Goal: Information Seeking & Learning: Learn about a topic

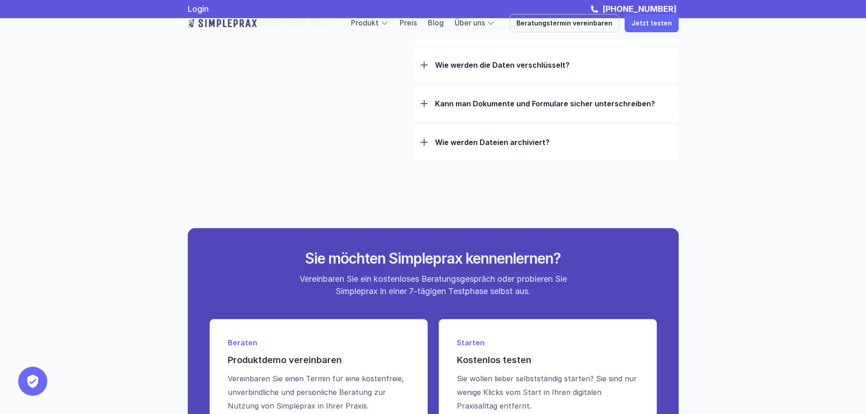
scroll to position [2962, 0]
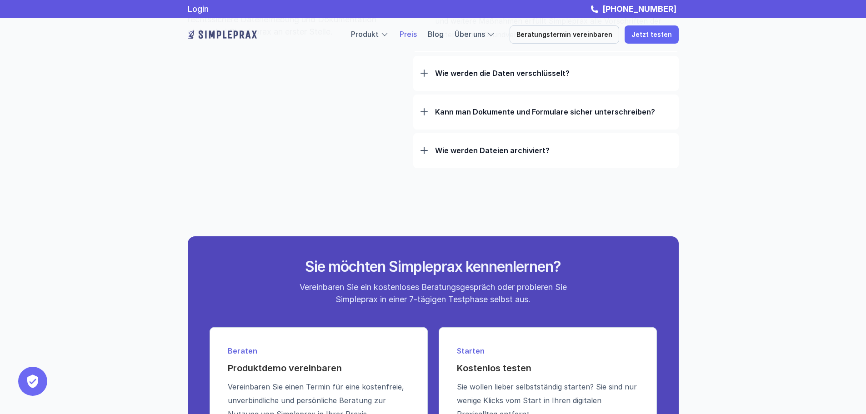
click at [416, 33] on link "Preis" at bounding box center [408, 34] width 17 height 9
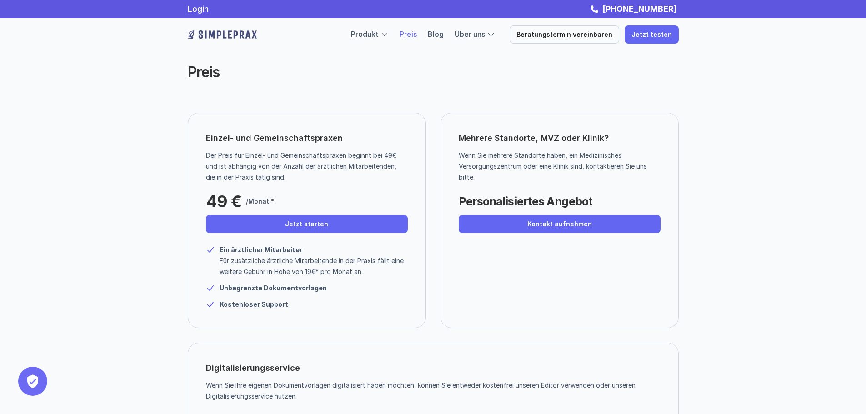
drag, startPoint x: 758, startPoint y: 250, endPoint x: 732, endPoint y: 321, distance: 75.8
click at [732, 321] on div "Preis Einzel- und Gemeinschaftspraxen Der Preis für Einzel- und Gemeinschaftspr…" at bounding box center [433, 237] width 866 height 475
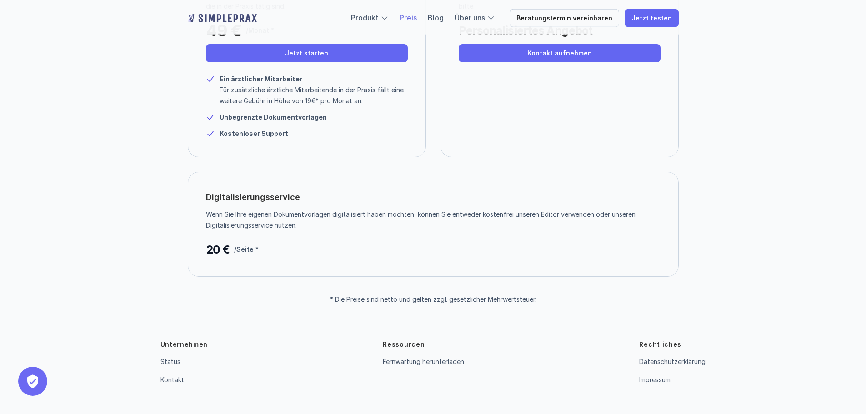
scroll to position [182, 0]
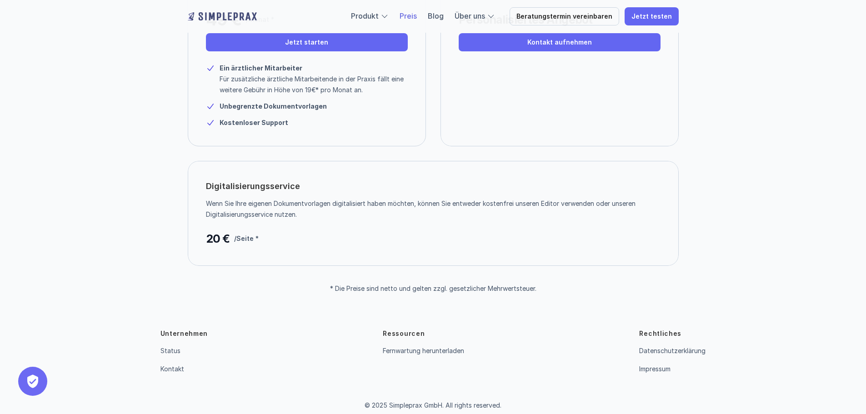
drag, startPoint x: 772, startPoint y: 235, endPoint x: 737, endPoint y: 283, distance: 58.6
click at [737, 283] on div "Preis Einzel- und Gemeinschaftspraxen Der Preis für Einzel- und Gemeinschaftspr…" at bounding box center [433, 55] width 866 height 475
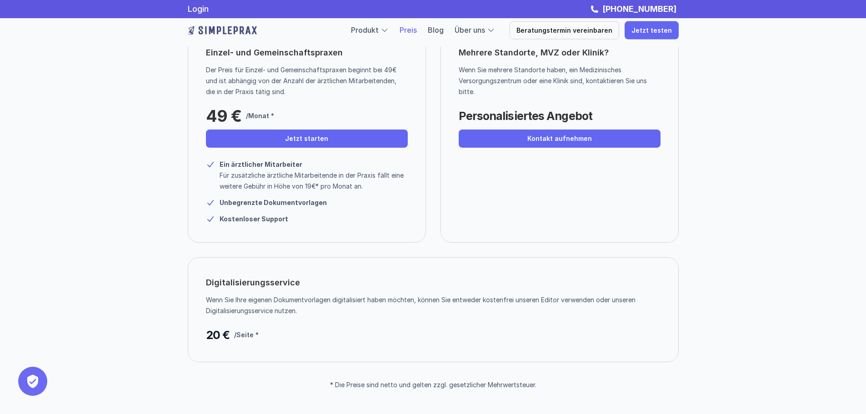
scroll to position [45, 0]
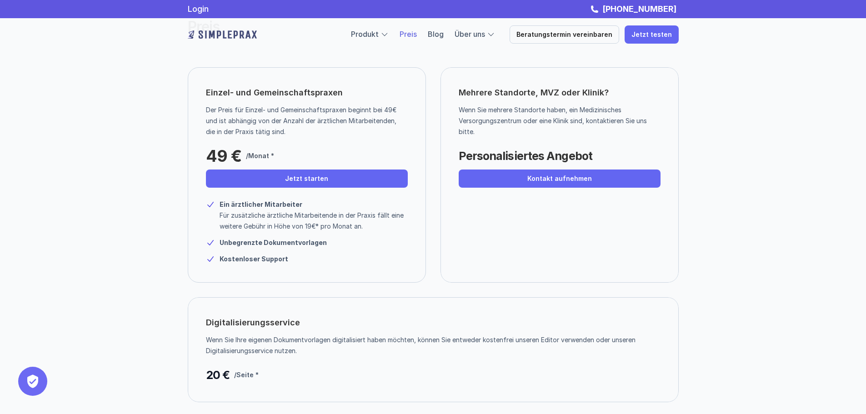
drag, startPoint x: 364, startPoint y: 225, endPoint x: 349, endPoint y: 226, distance: 15.6
drag, startPoint x: 349, startPoint y: 226, endPoint x: 332, endPoint y: 225, distance: 16.8
click at [332, 225] on p "Für zusätzliche ärztliche Mitarbeitende in der Praxis fällt eine weitere Gebühr…" at bounding box center [314, 221] width 188 height 22
drag, startPoint x: 371, startPoint y: 226, endPoint x: 220, endPoint y: 217, distance: 152.1
click at [219, 218] on div "Ein ärztlicher Mitarbeiter Für zusätzliche ärztliche Mitarbeitende in der Praxi…" at bounding box center [307, 215] width 202 height 33
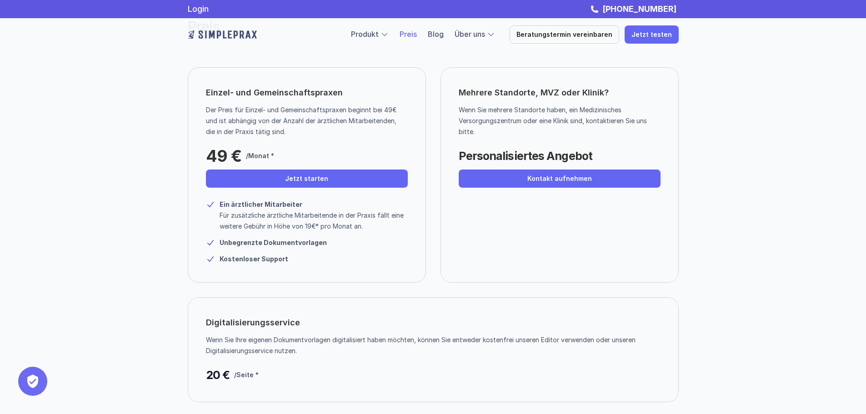
click at [266, 239] on strong "Unbegrenzte Dokumentvorlagen" at bounding box center [273, 243] width 107 height 8
drag, startPoint x: 280, startPoint y: 240, endPoint x: 247, endPoint y: 258, distance: 37.2
click at [247, 258] on strong "Kostenloser Support" at bounding box center [254, 259] width 69 height 8
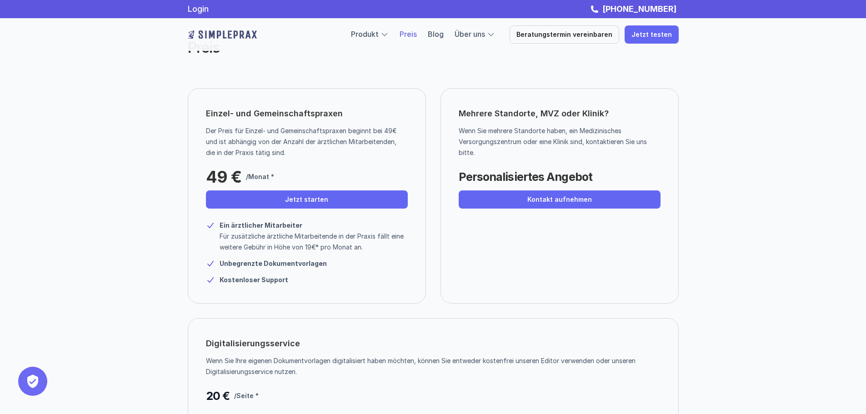
scroll to position [0, 0]
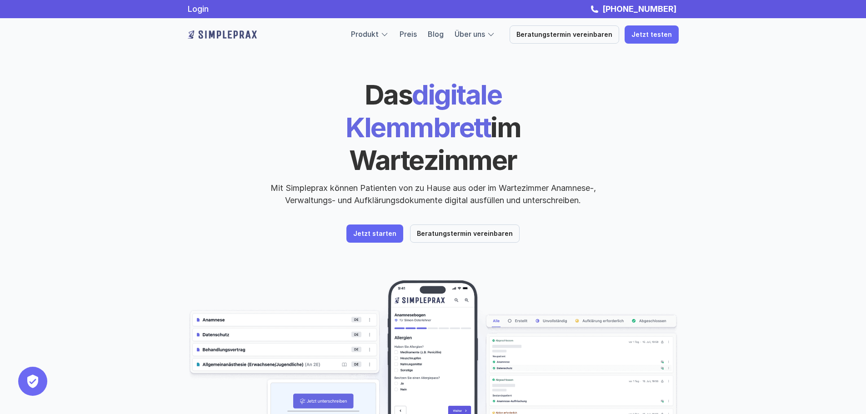
scroll to position [191, 0]
